Goal: Register for event/course

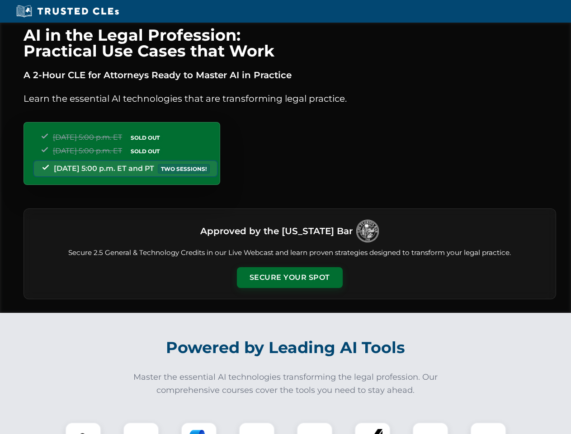
click at [289, 278] on button "Secure Your Spot" at bounding box center [290, 277] width 106 height 21
click at [83, 428] on img at bounding box center [83, 440] width 26 height 26
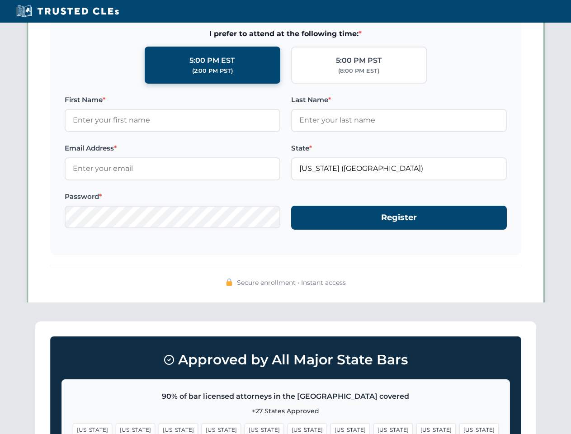
click at [330, 428] on span "[US_STATE]" at bounding box center [349, 429] width 39 height 13
click at [416, 428] on span "[US_STATE]" at bounding box center [435, 429] width 39 height 13
